Goal: Information Seeking & Learning: Learn about a topic

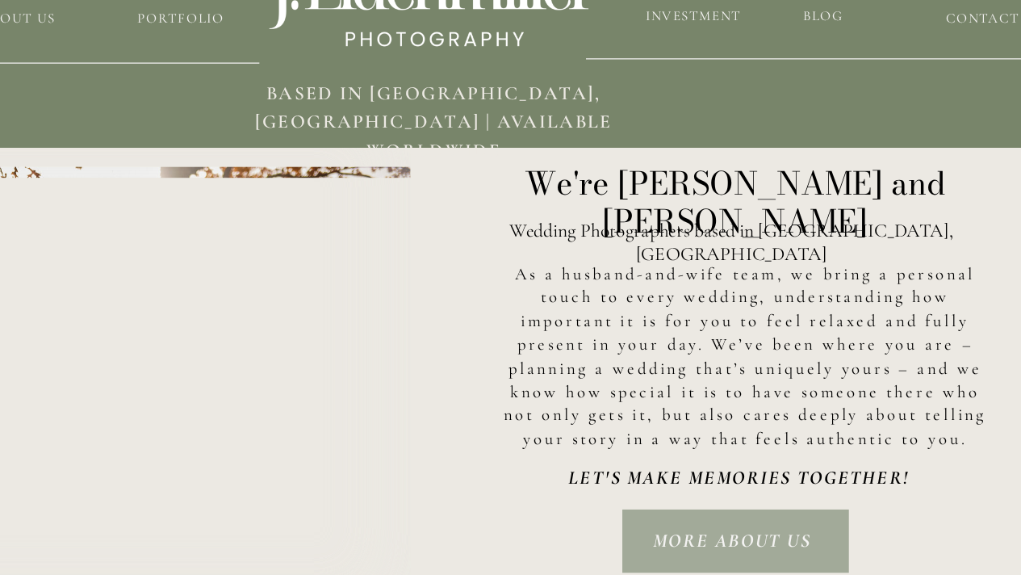
scroll to position [2482, 0]
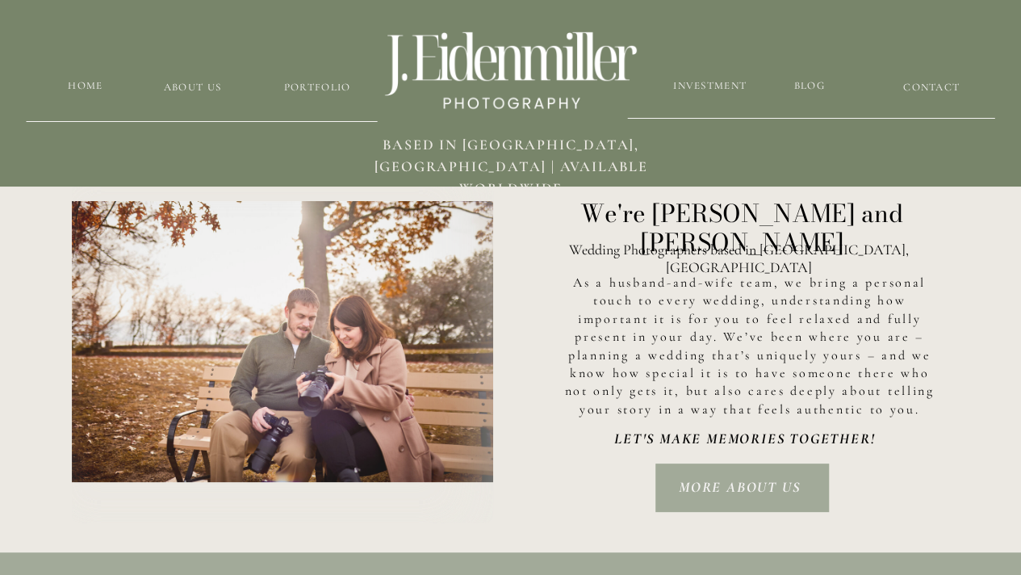
click at [757, 487] on nav "MORE ABOUT US" at bounding box center [740, 487] width 148 height 23
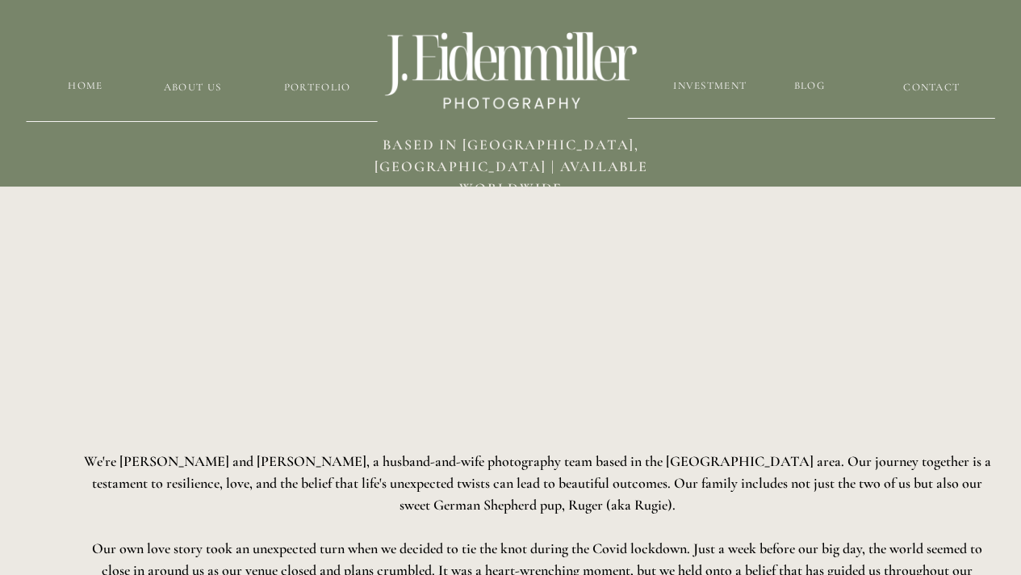
scroll to position [944, 0]
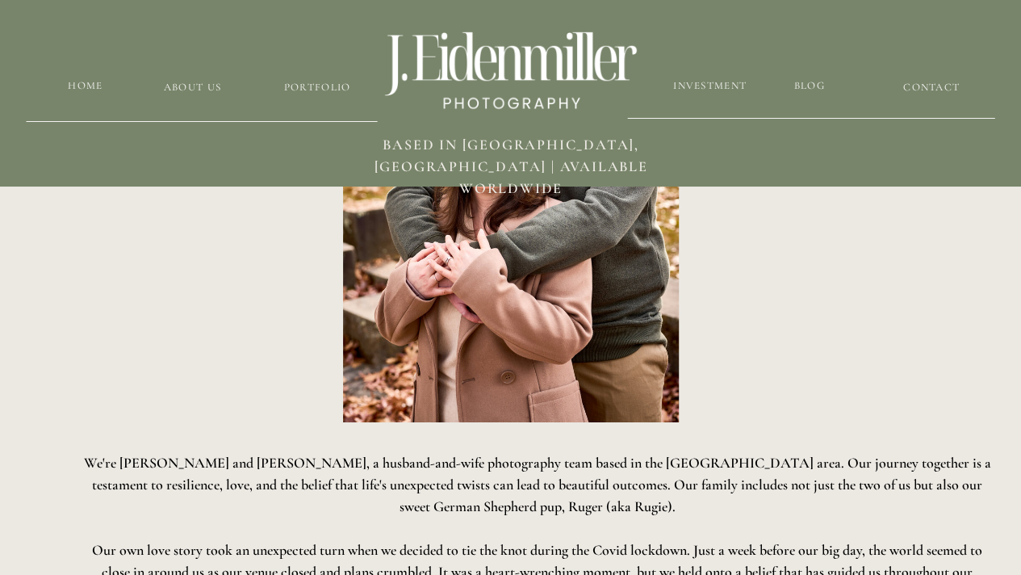
click at [312, 90] on h3 "Portfolio" at bounding box center [318, 87] width 96 height 15
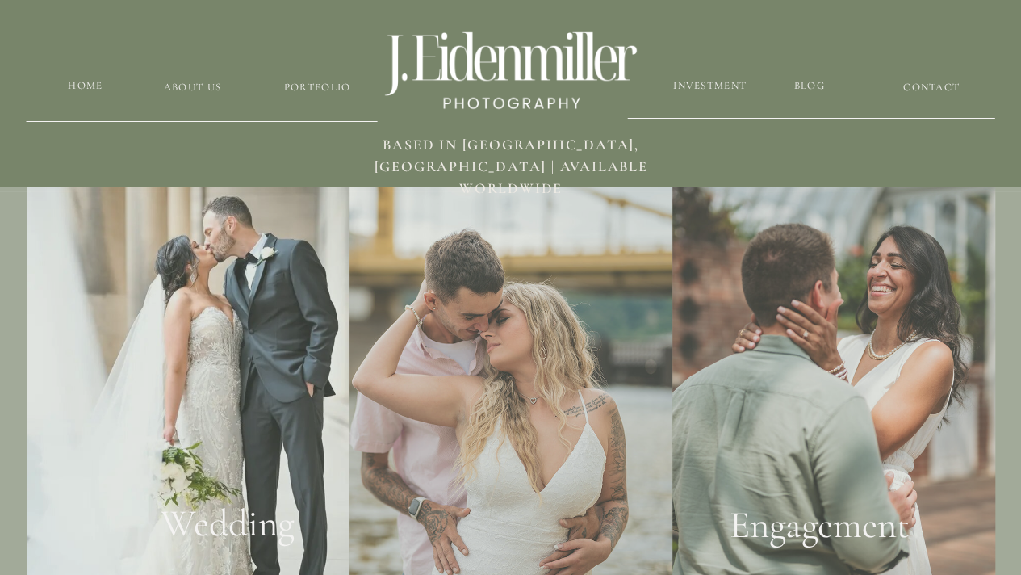
scroll to position [2997, 0]
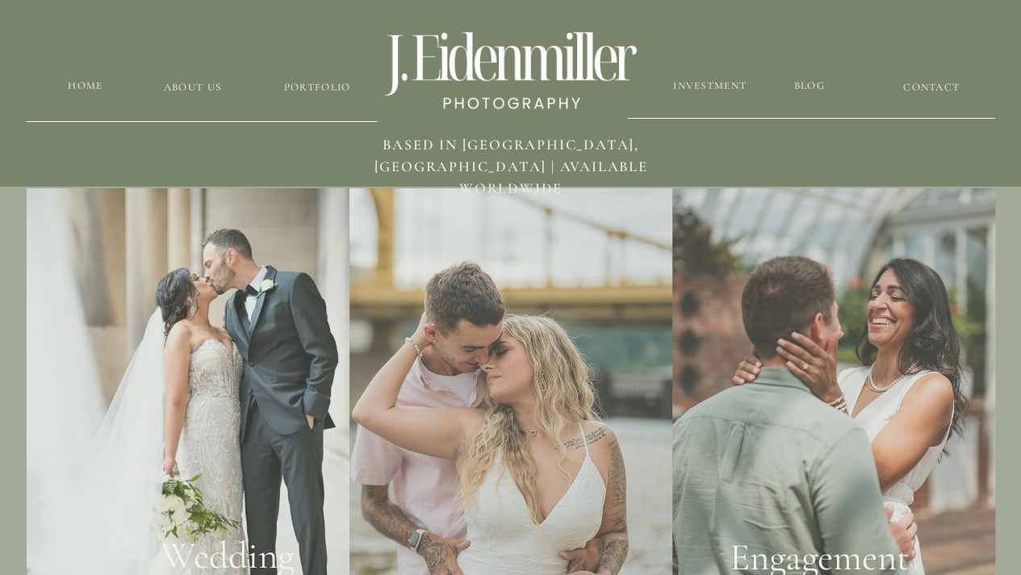
click at [236, 423] on div at bounding box center [188, 413] width 323 height 450
click at [226, 452] on div at bounding box center [188, 413] width 323 height 450
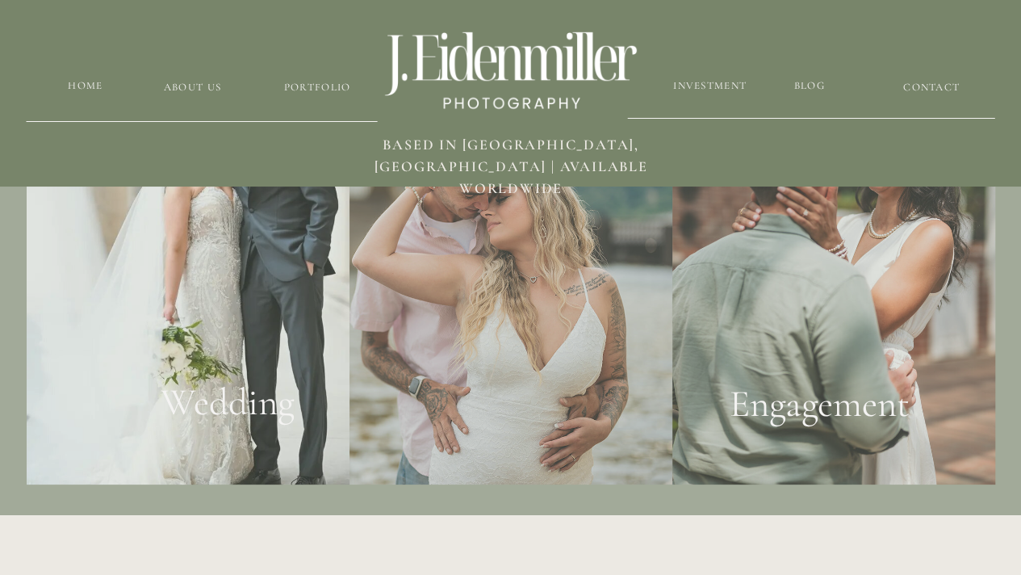
scroll to position [3165, 0]
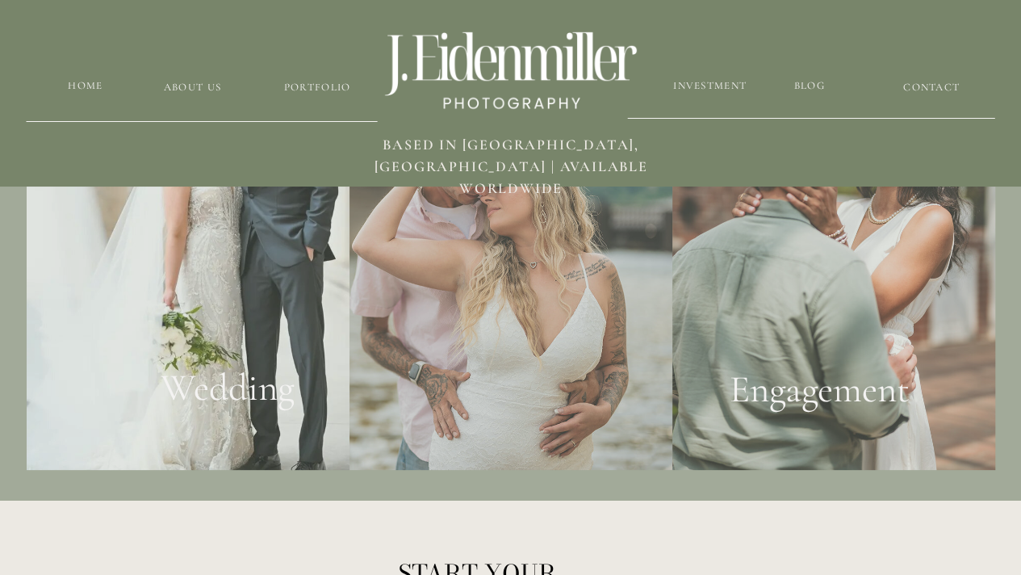
click at [263, 425] on h2 "Wedding" at bounding box center [228, 395] width 196 height 61
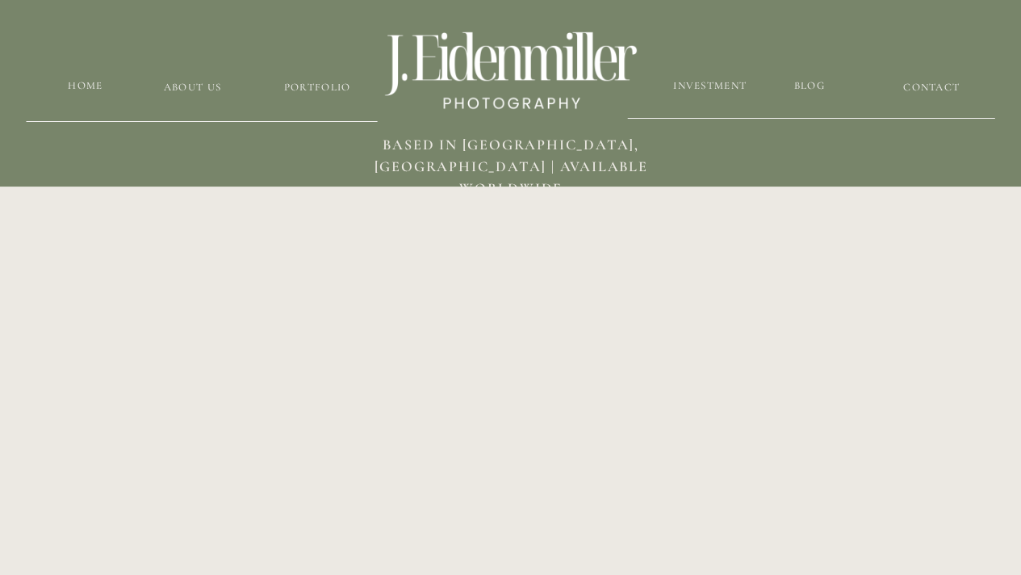
scroll to position [3030, 0]
click at [685, 80] on h3 "Investment" at bounding box center [710, 85] width 76 height 15
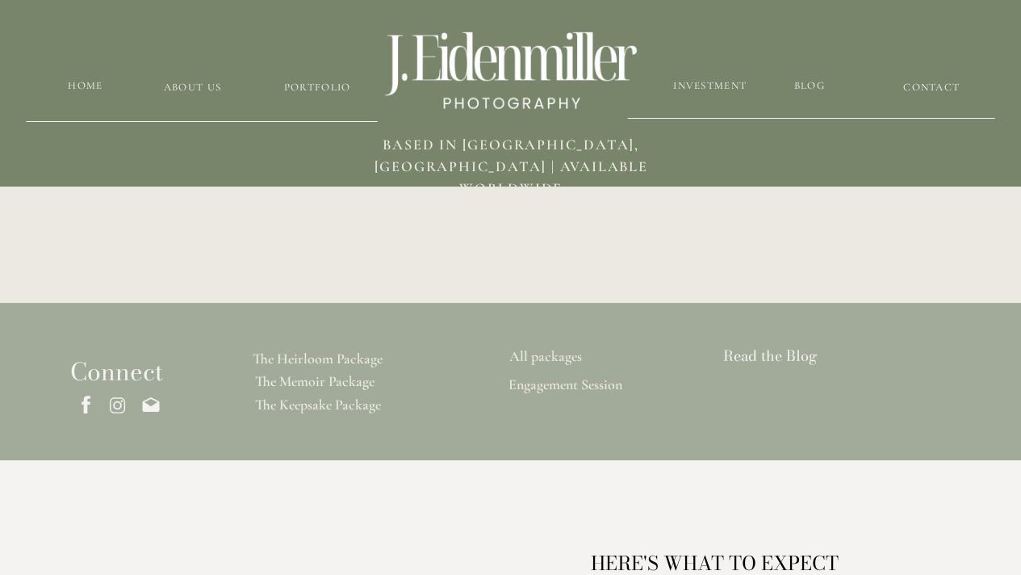
scroll to position [4261, 0]
click at [355, 353] on h3 "The Heirloom Package" at bounding box center [317, 359] width 194 height 19
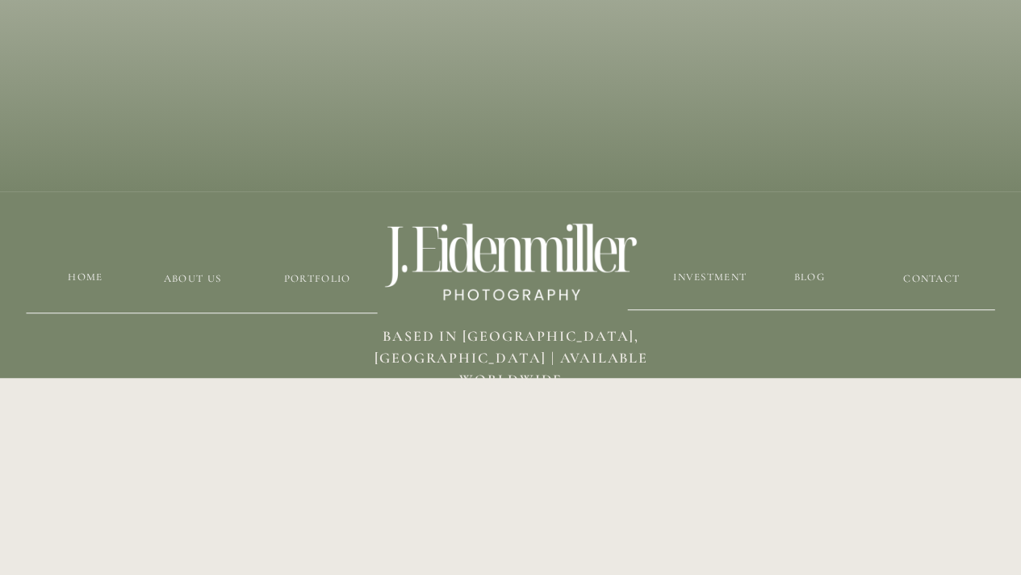
scroll to position [402, 0]
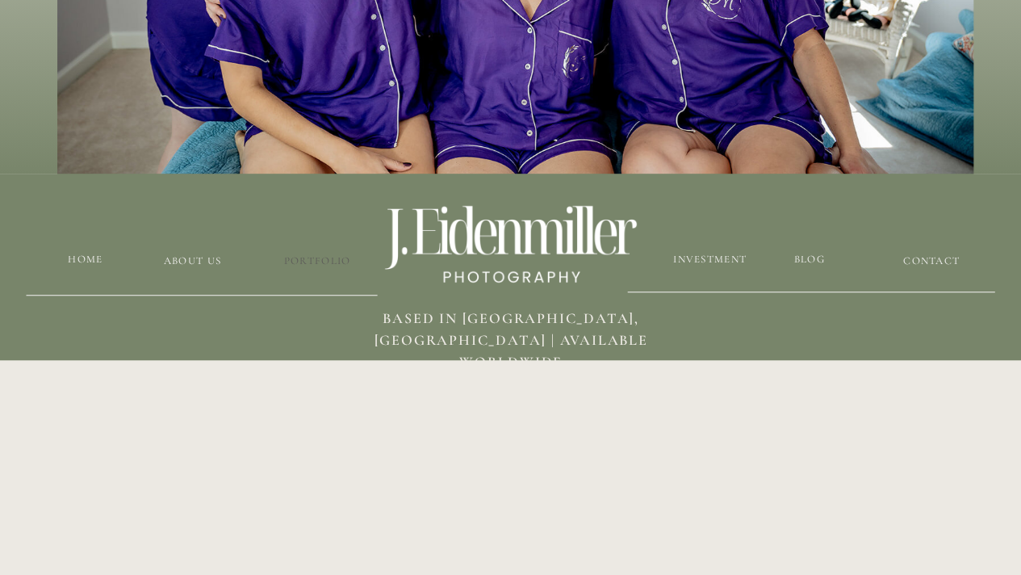
click at [303, 260] on h3 "Portfolio" at bounding box center [318, 260] width 96 height 15
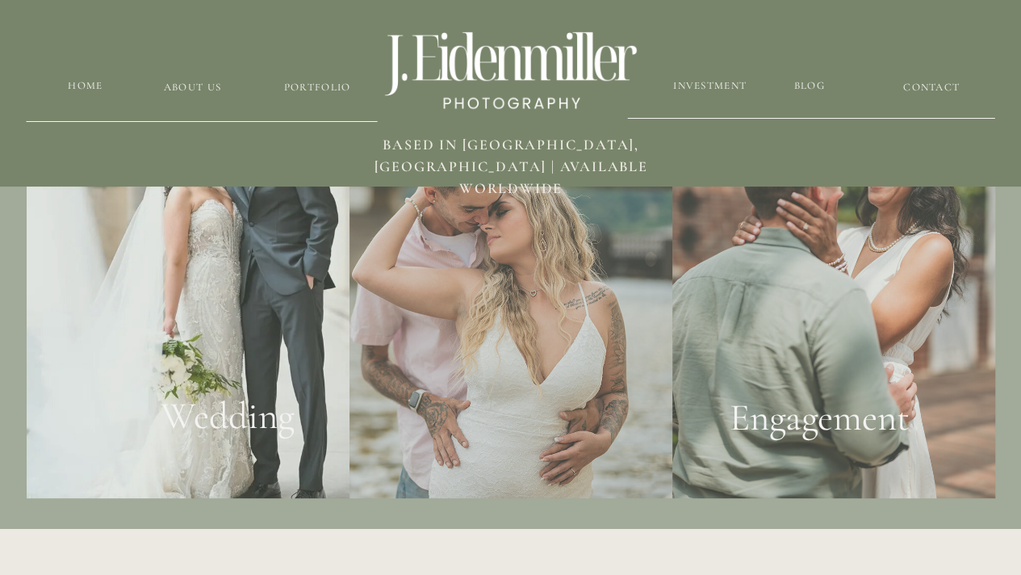
scroll to position [3139, 0]
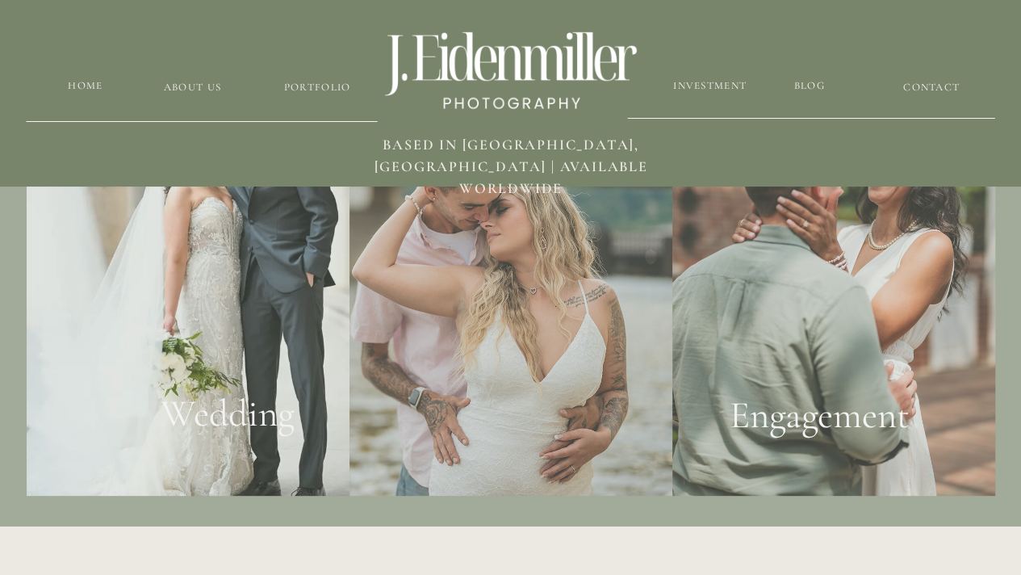
click at [153, 361] on div at bounding box center [188, 271] width 323 height 450
click at [238, 363] on div at bounding box center [188, 271] width 323 height 450
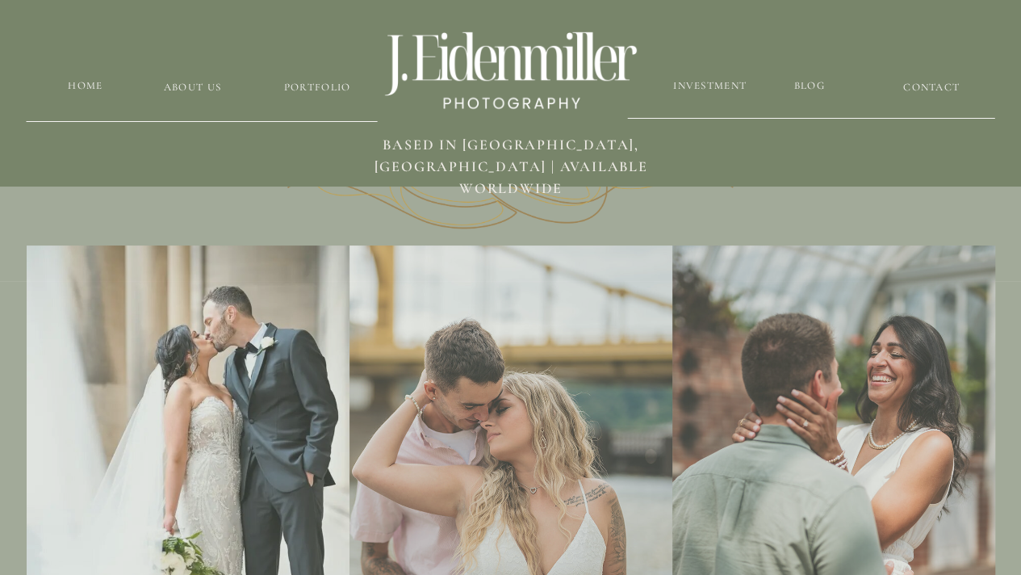
scroll to position [3064, 0]
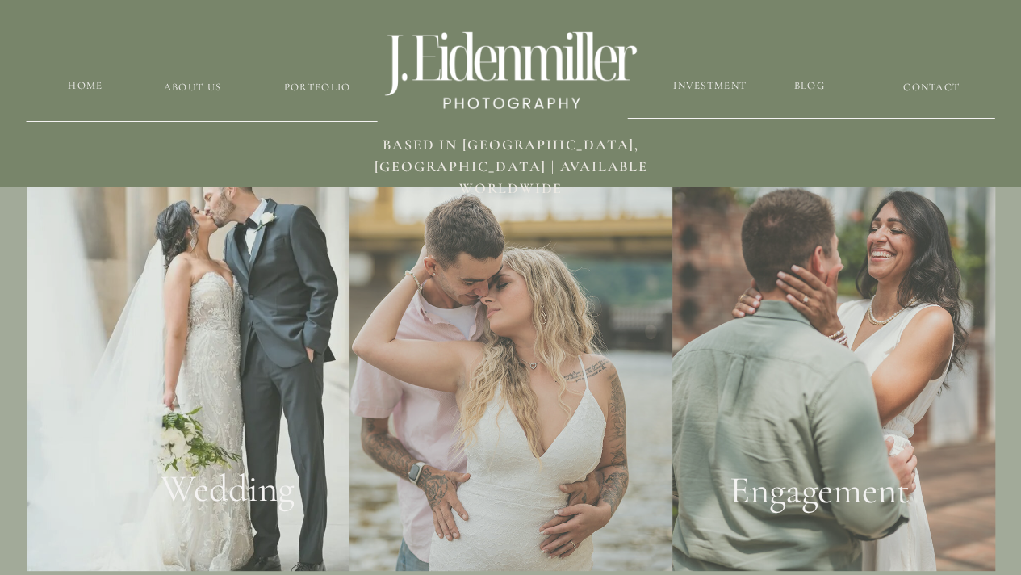
click at [851, 386] on div at bounding box center [833, 346] width 323 height 450
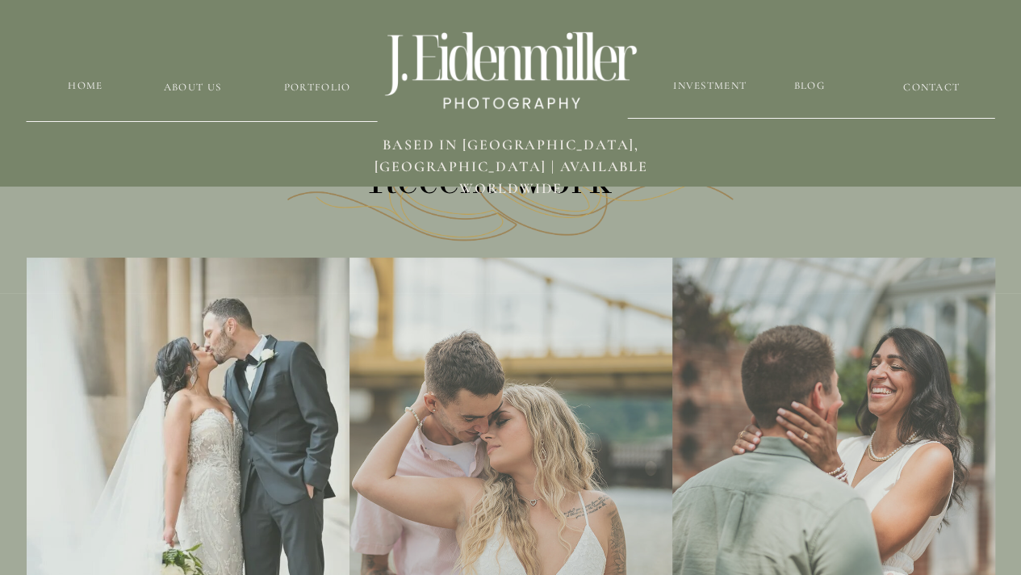
scroll to position [2743, 0]
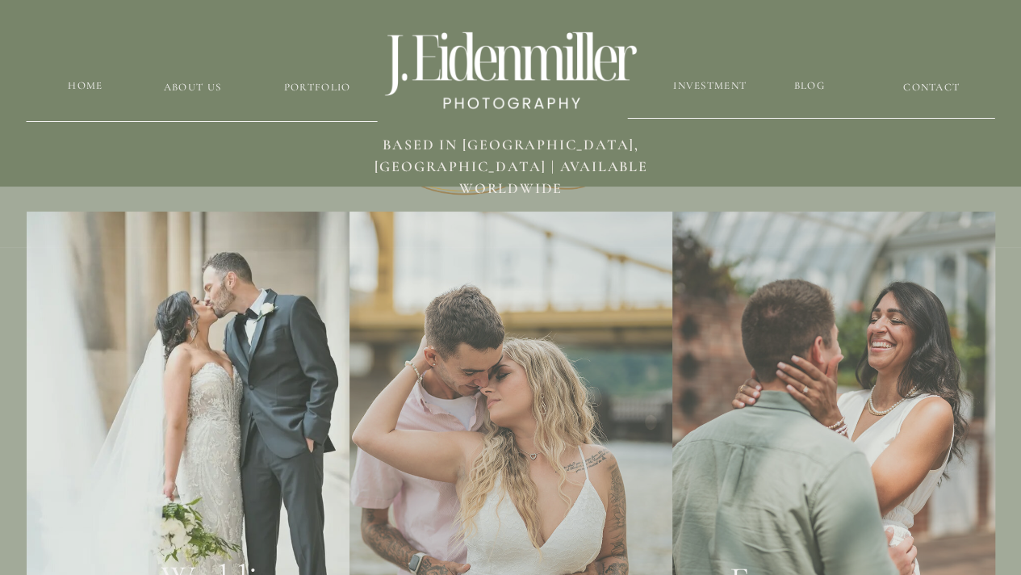
click at [753, 414] on div at bounding box center [833, 436] width 323 height 450
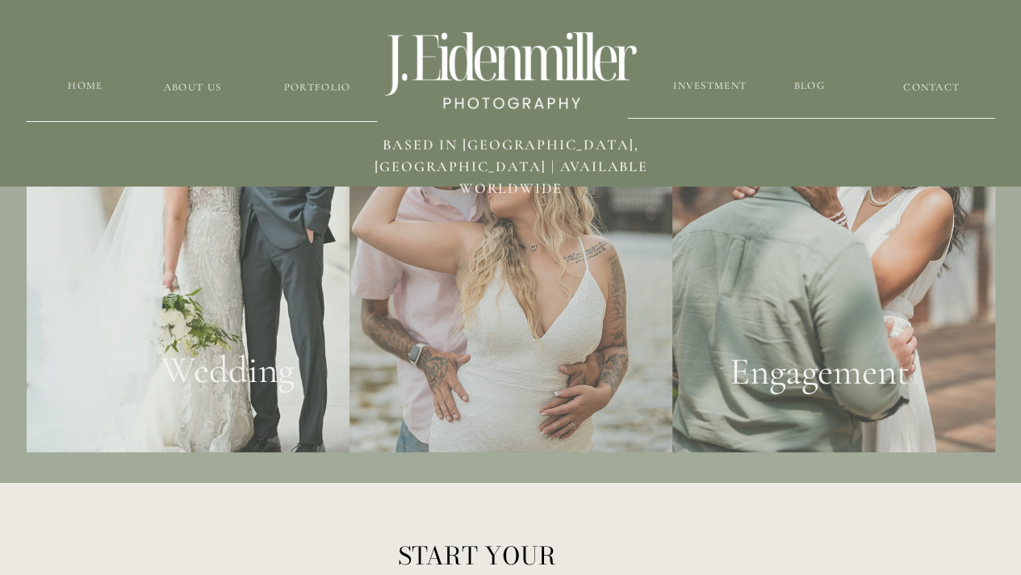
click at [800, 385] on h2 "Engagement" at bounding box center [819, 379] width 295 height 60
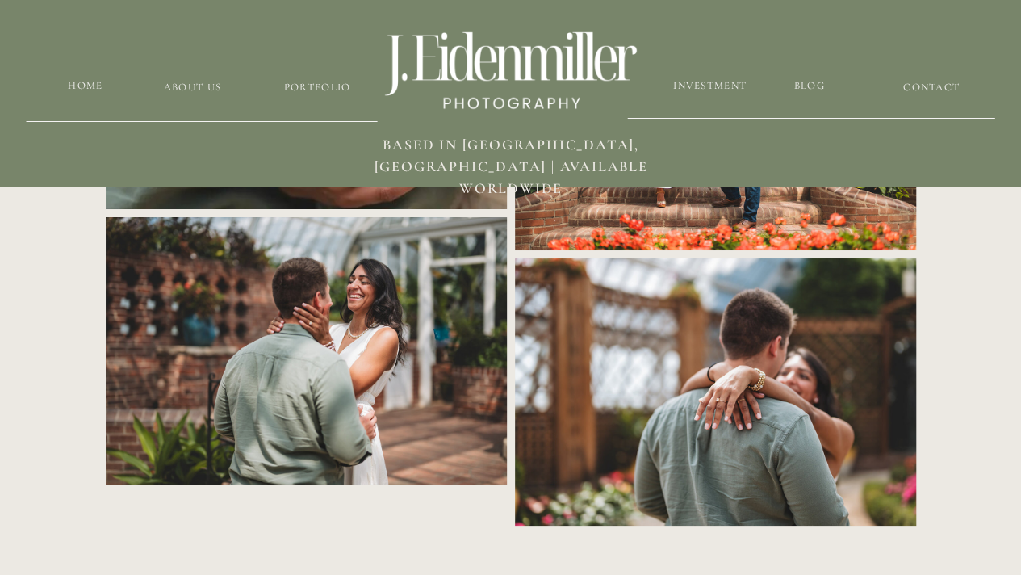
scroll to position [2864, 0]
